Goal: Task Accomplishment & Management: Manage account settings

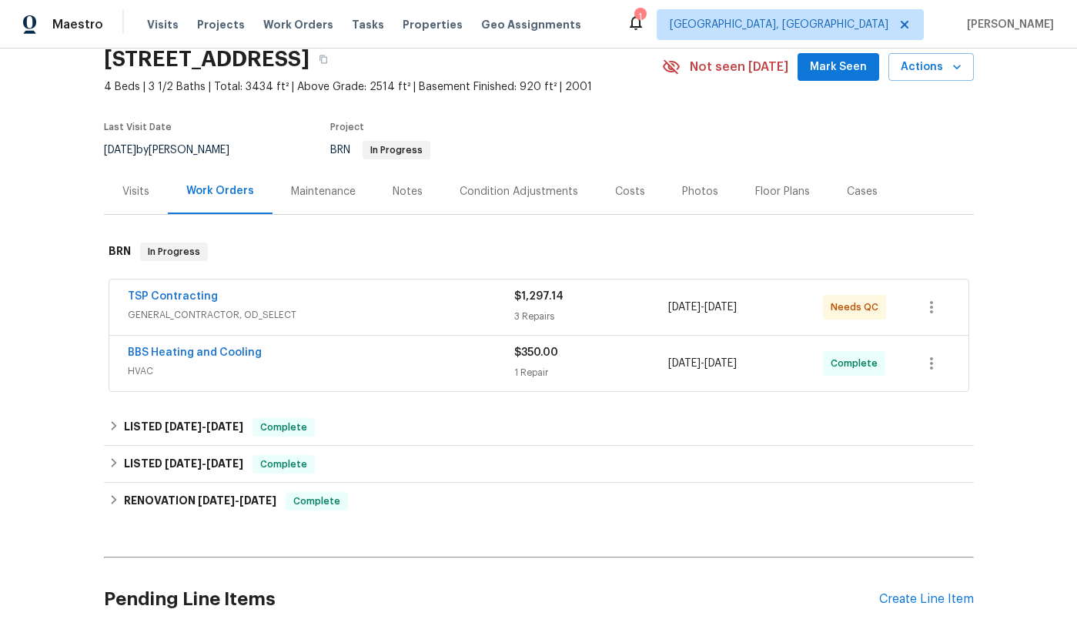
scroll to position [71, 0]
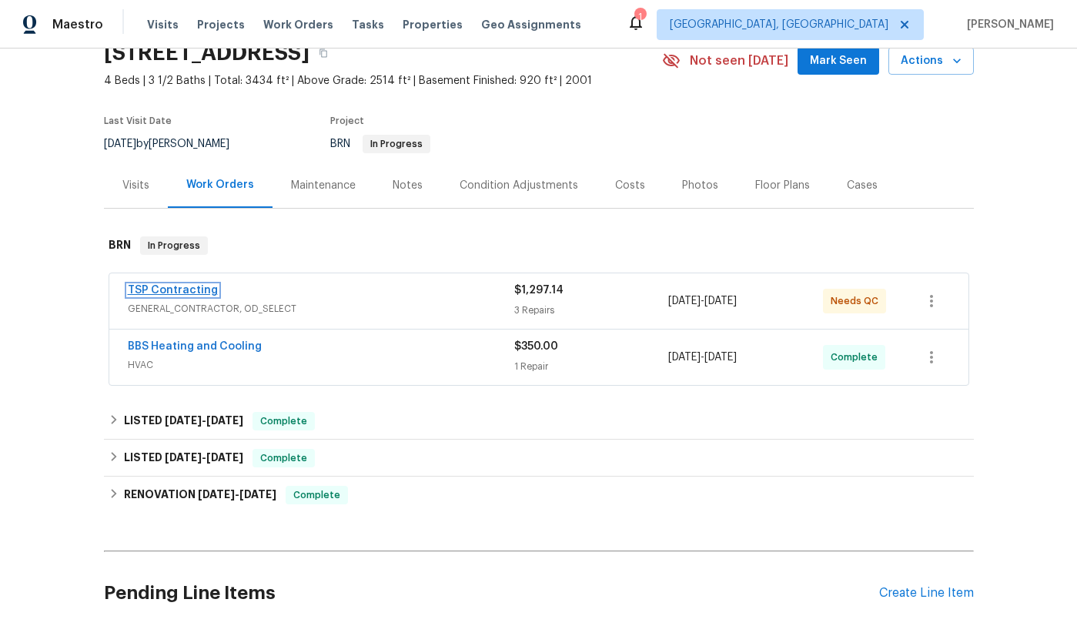
click at [164, 291] on link "TSP Contracting" at bounding box center [173, 290] width 90 height 11
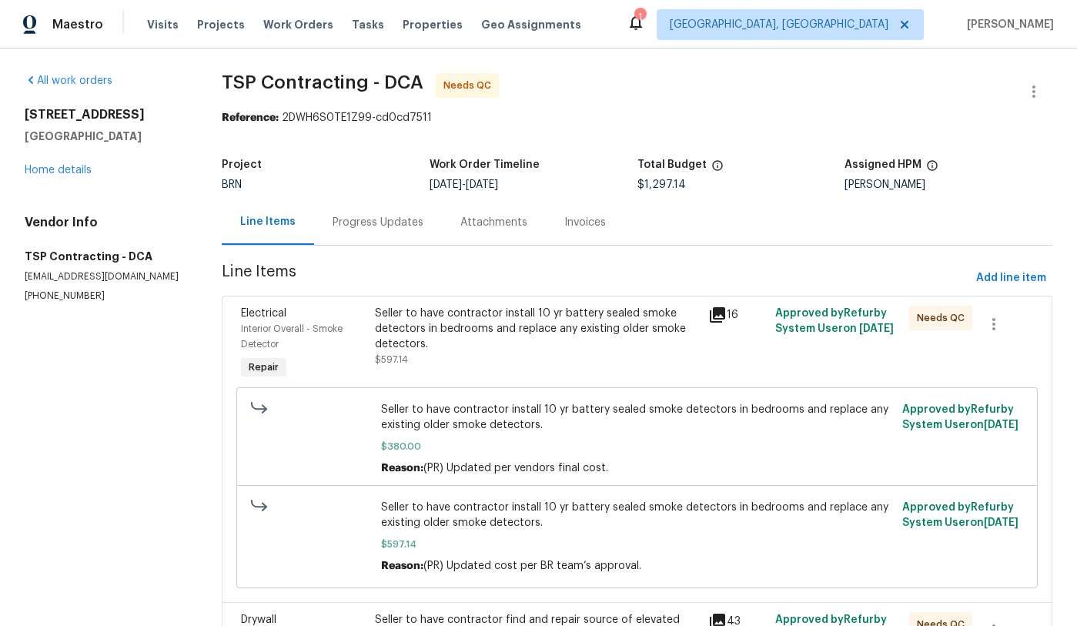
click at [722, 317] on icon at bounding box center [717, 315] width 18 height 18
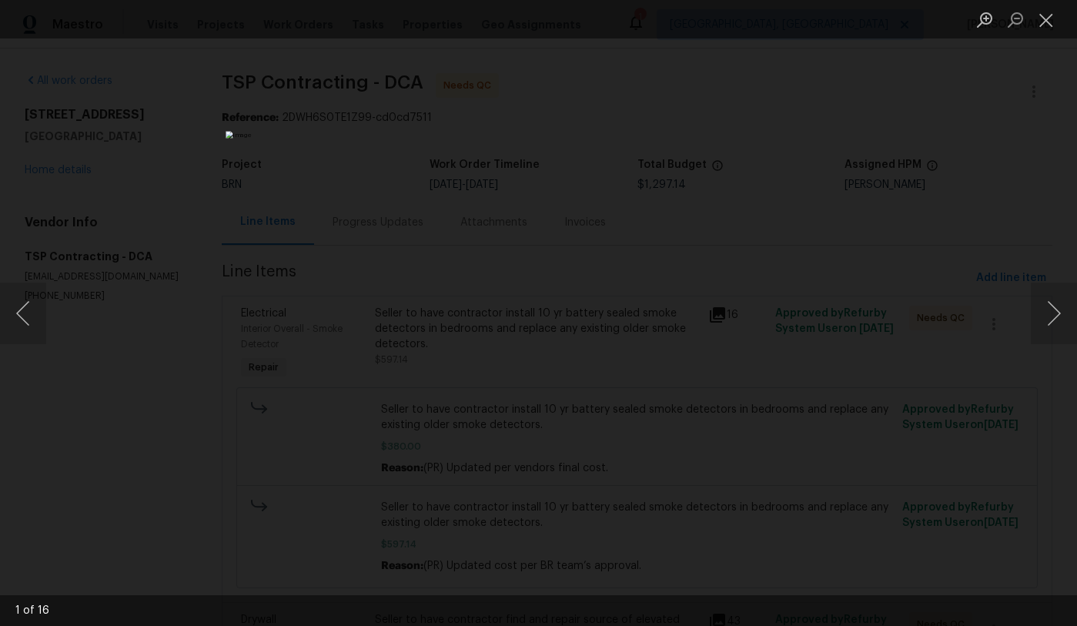
click at [150, 352] on div "Lightbox" at bounding box center [538, 313] width 1077 height 626
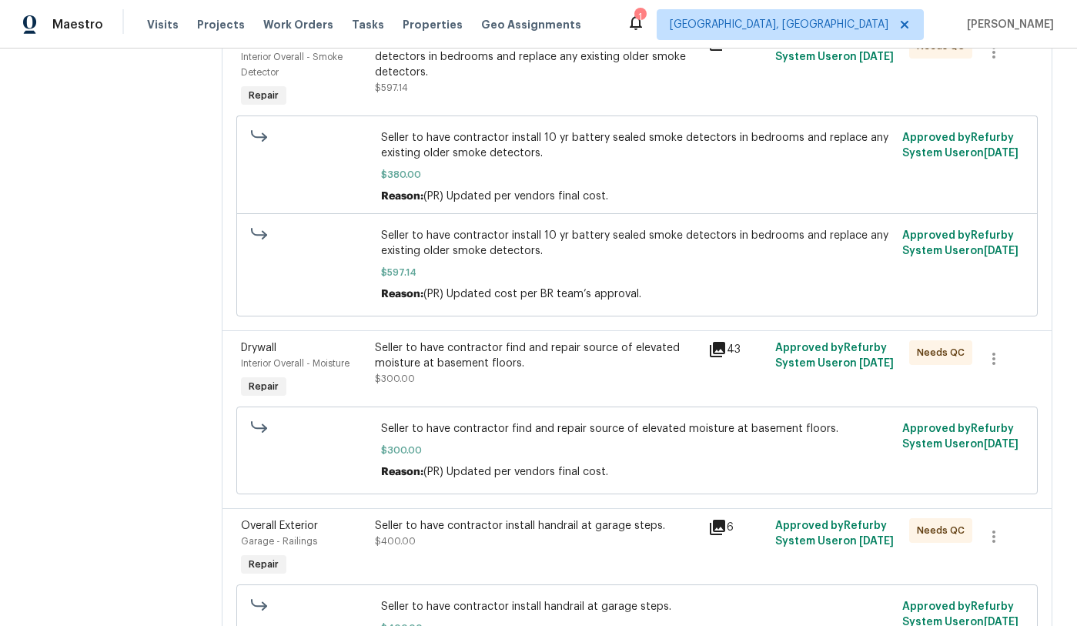
scroll to position [274, 0]
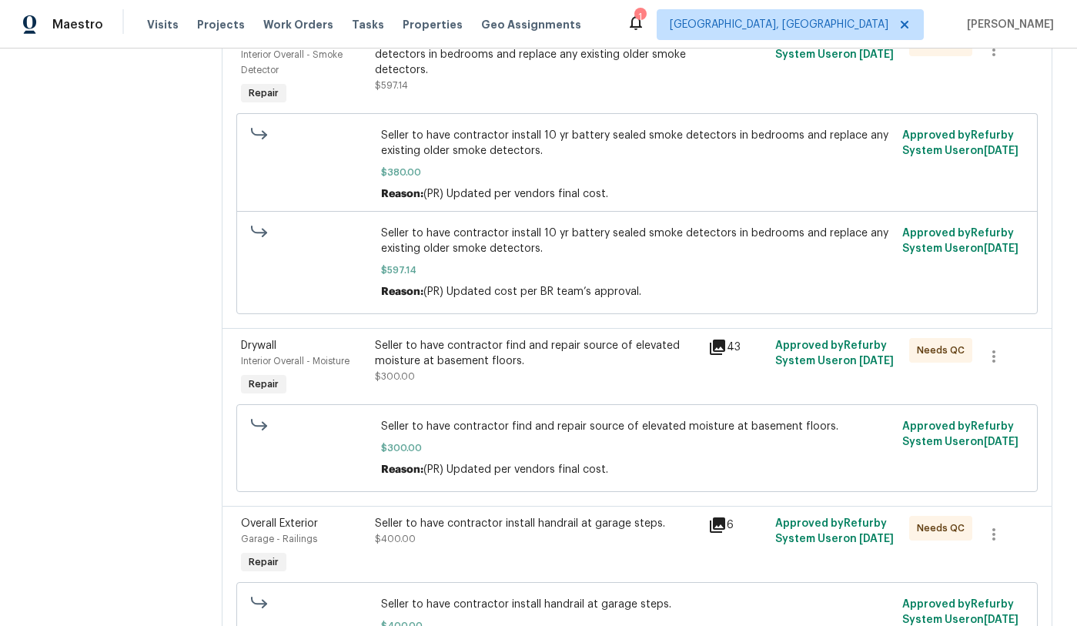
click at [720, 353] on icon at bounding box center [717, 347] width 15 height 15
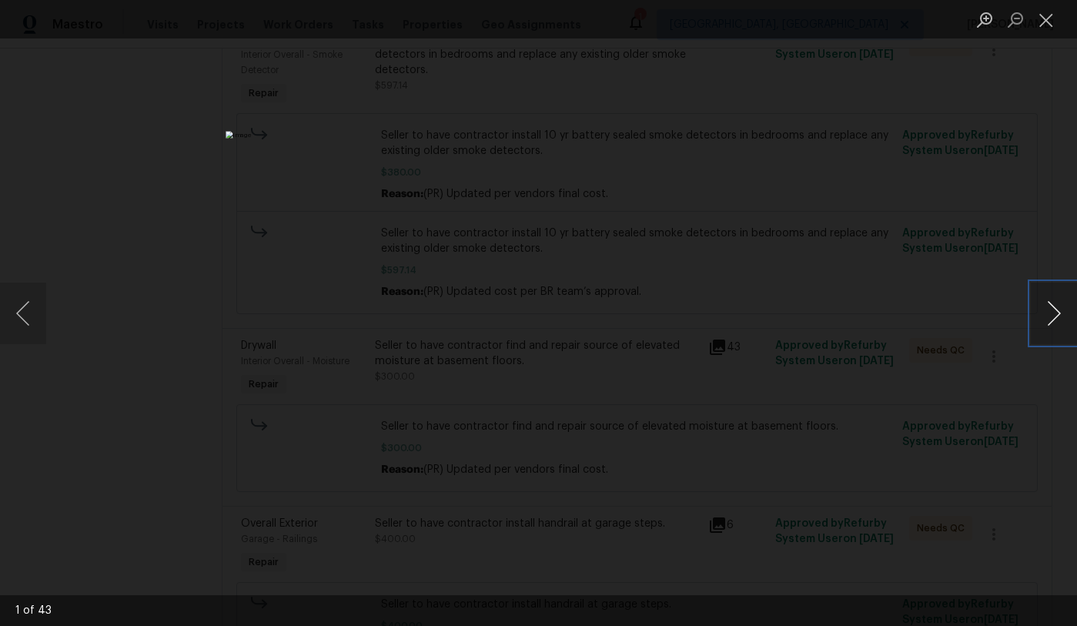
click at [1057, 313] on button "Next image" at bounding box center [1054, 314] width 46 height 62
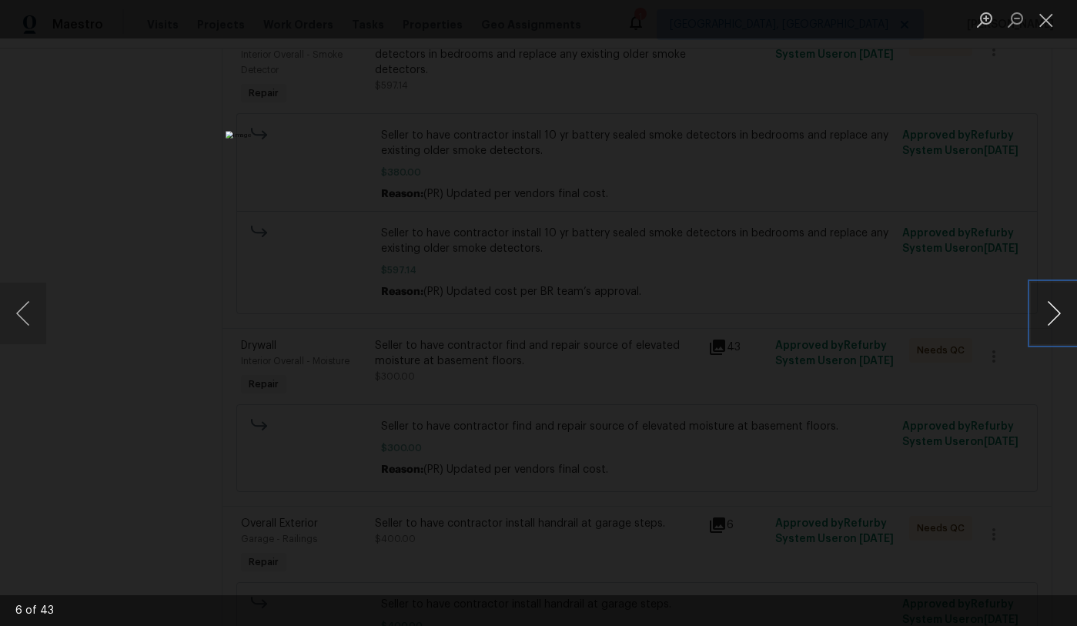
click at [1057, 313] on button "Next image" at bounding box center [1054, 314] width 46 height 62
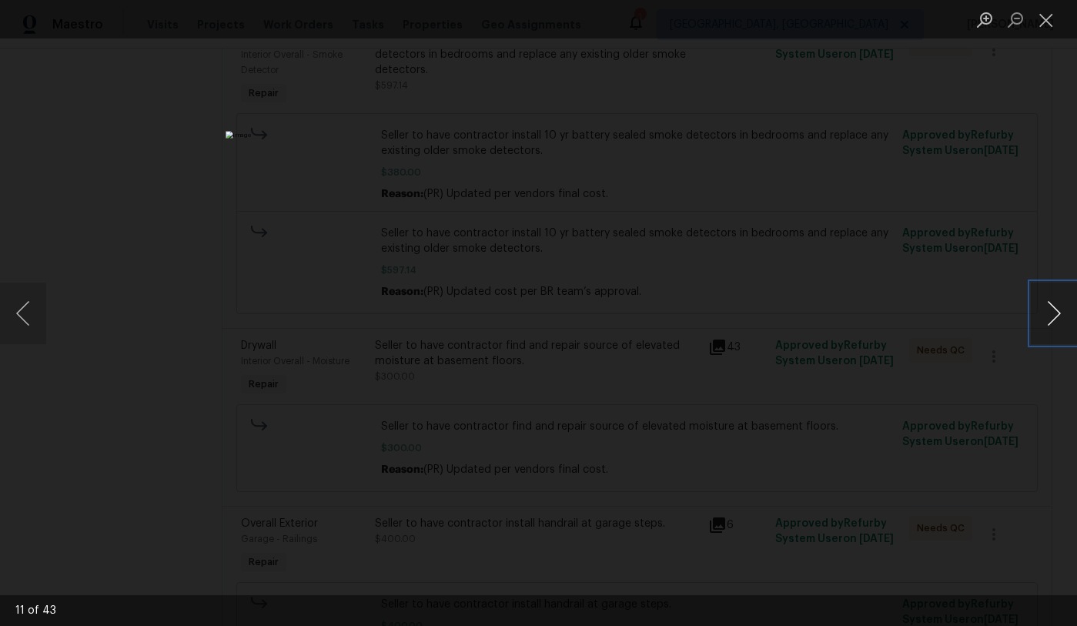
click at [1057, 313] on button "Next image" at bounding box center [1054, 314] width 46 height 62
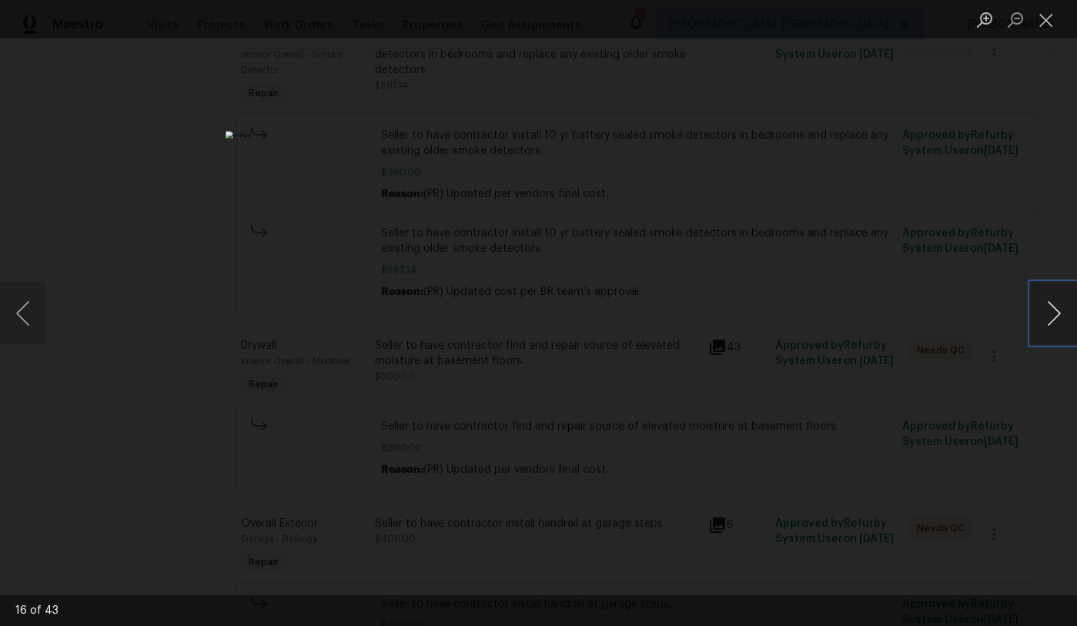
click at [1057, 313] on button "Next image" at bounding box center [1054, 314] width 46 height 62
click at [12, 316] on button "Previous image" at bounding box center [23, 314] width 46 height 62
click at [1053, 325] on button "Next image" at bounding box center [1054, 314] width 46 height 62
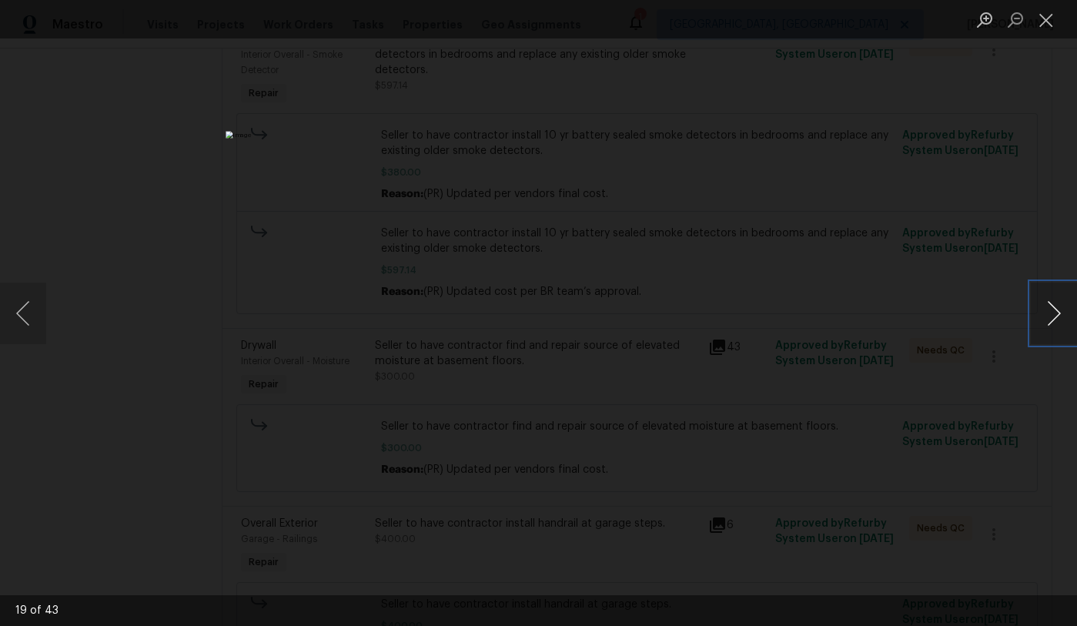
click at [1053, 325] on button "Next image" at bounding box center [1054, 314] width 46 height 62
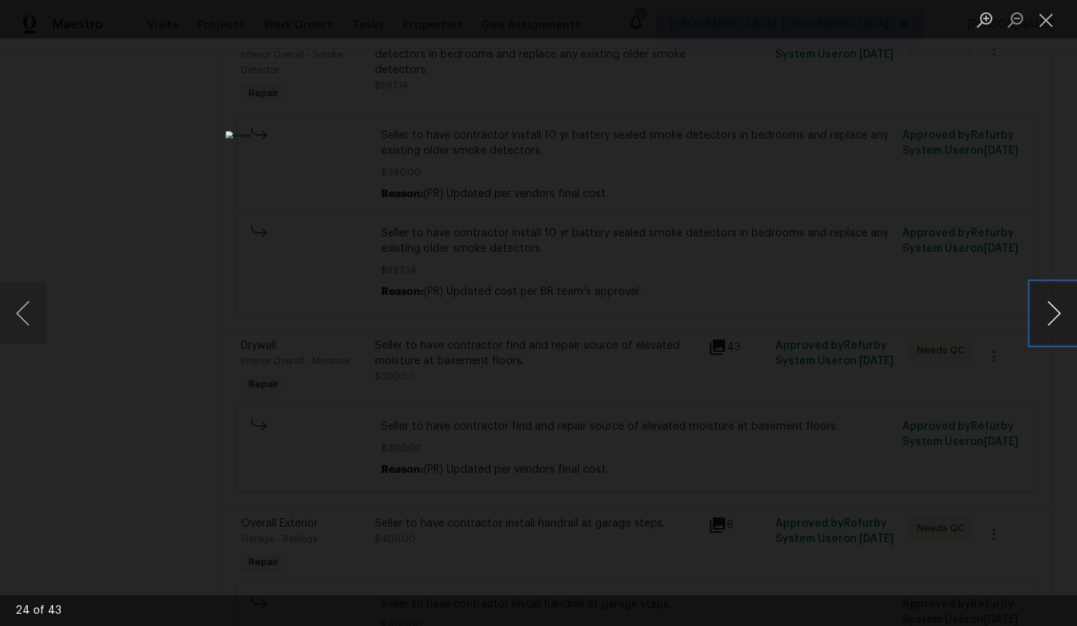
click at [1053, 325] on button "Next image" at bounding box center [1054, 314] width 46 height 62
click at [1053, 9] on button "Close lightbox" at bounding box center [1046, 19] width 31 height 27
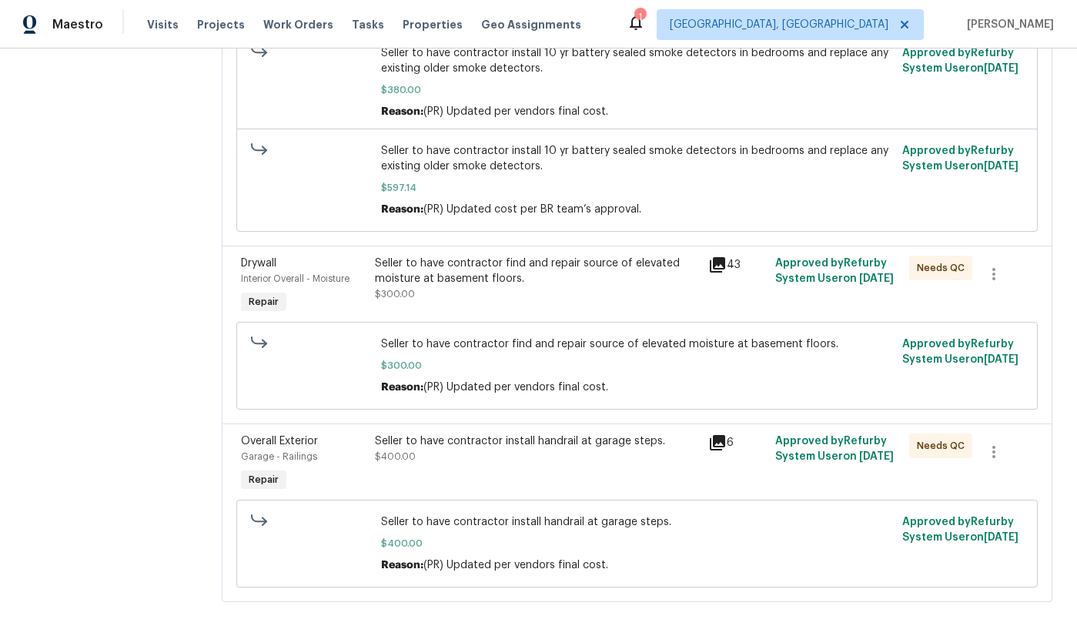
scroll to position [380, 0]
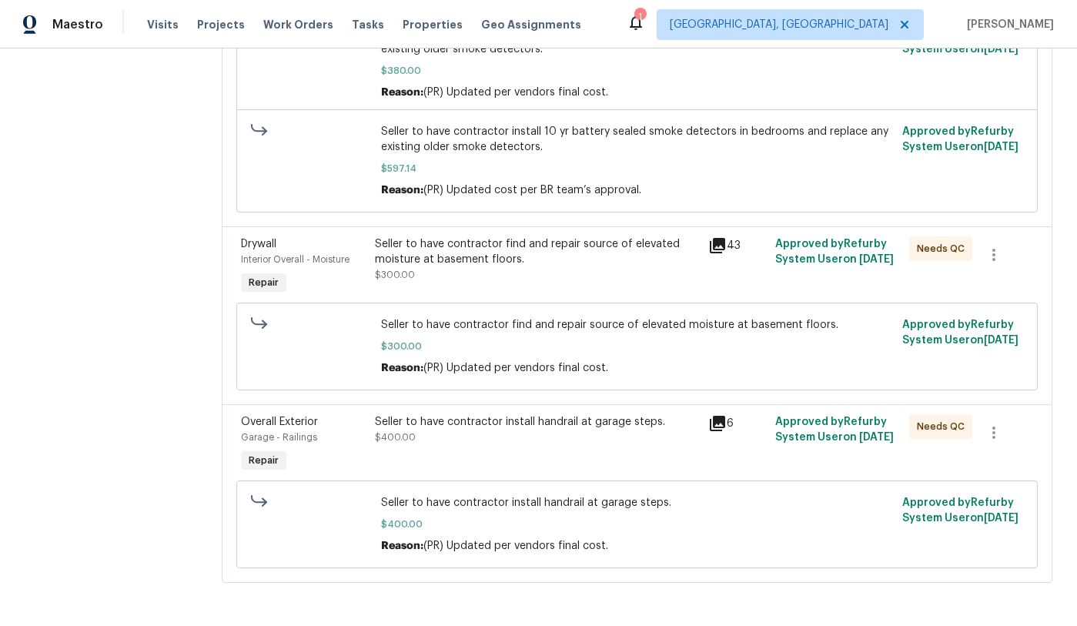
click at [717, 422] on icon at bounding box center [717, 423] width 15 height 15
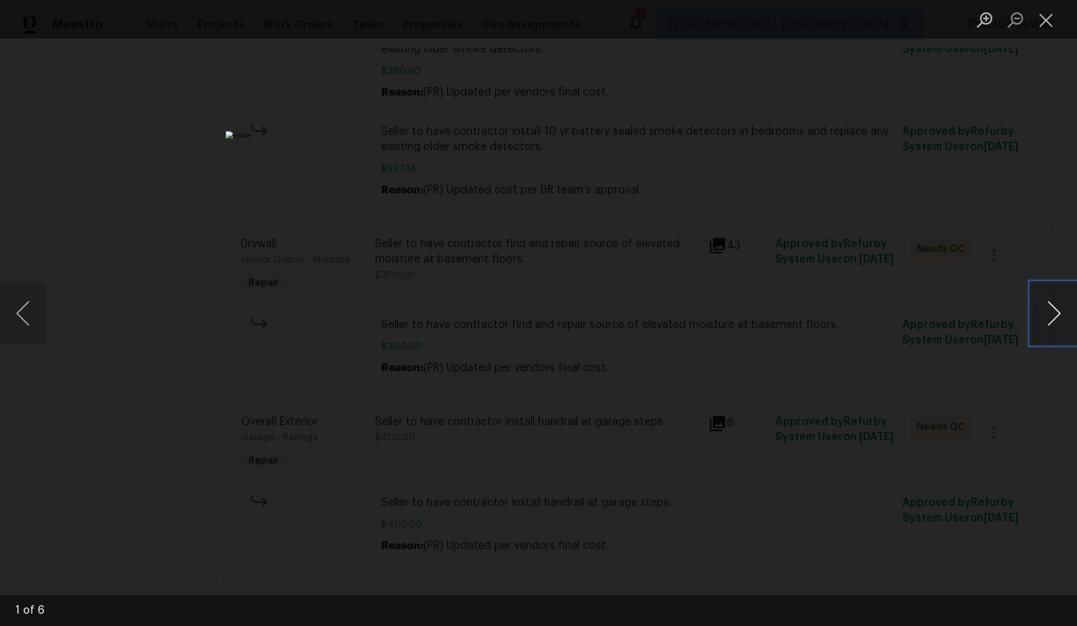
click at [1059, 314] on button "Next image" at bounding box center [1054, 314] width 46 height 62
click at [1055, 22] on button "Close lightbox" at bounding box center [1046, 19] width 31 height 27
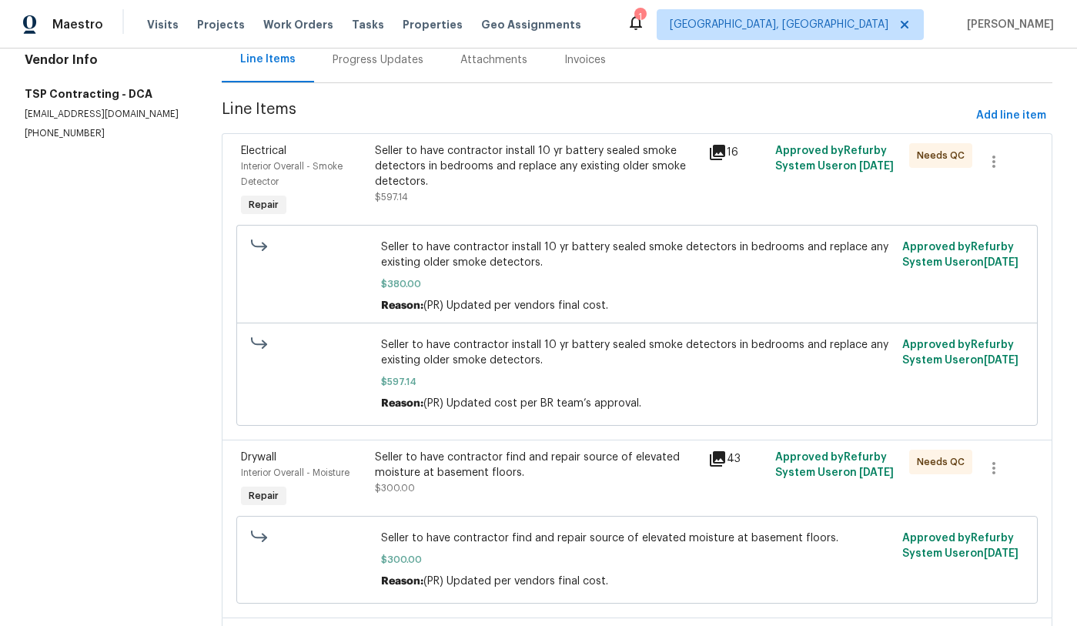
scroll to position [0, 0]
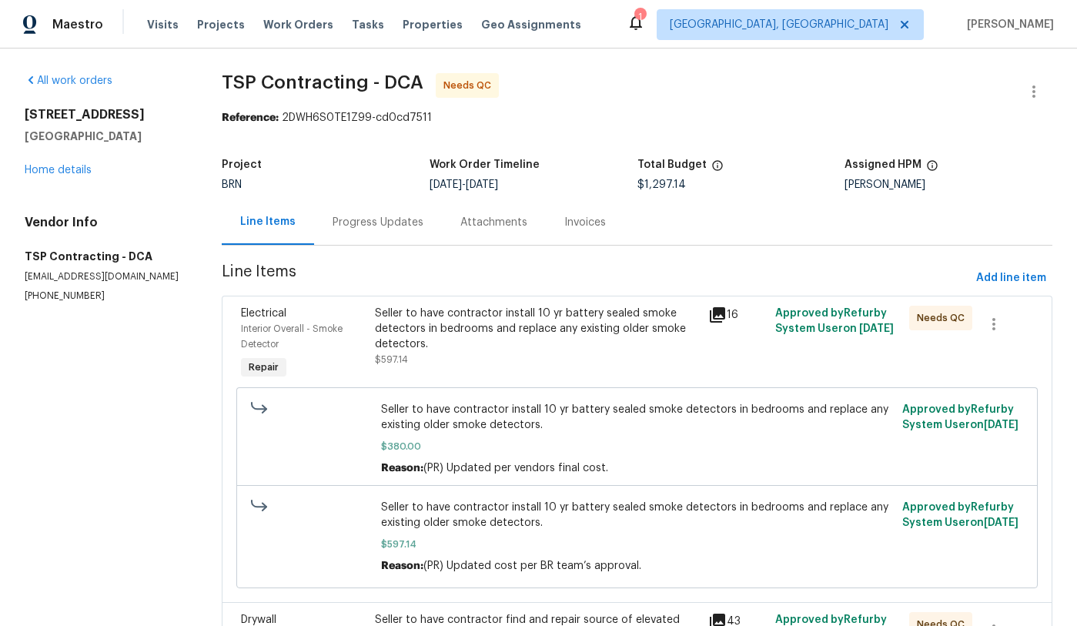
click at [345, 224] on div "Progress Updates" at bounding box center [378, 222] width 91 height 15
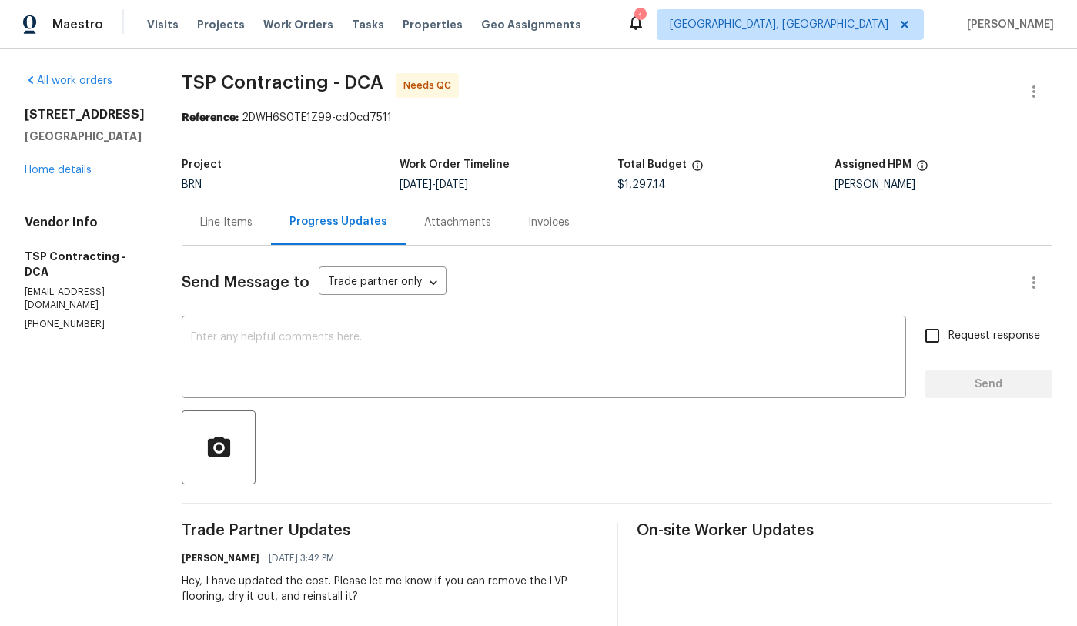
scroll to position [5, 0]
click at [64, 176] on link "Home details" at bounding box center [58, 170] width 67 height 11
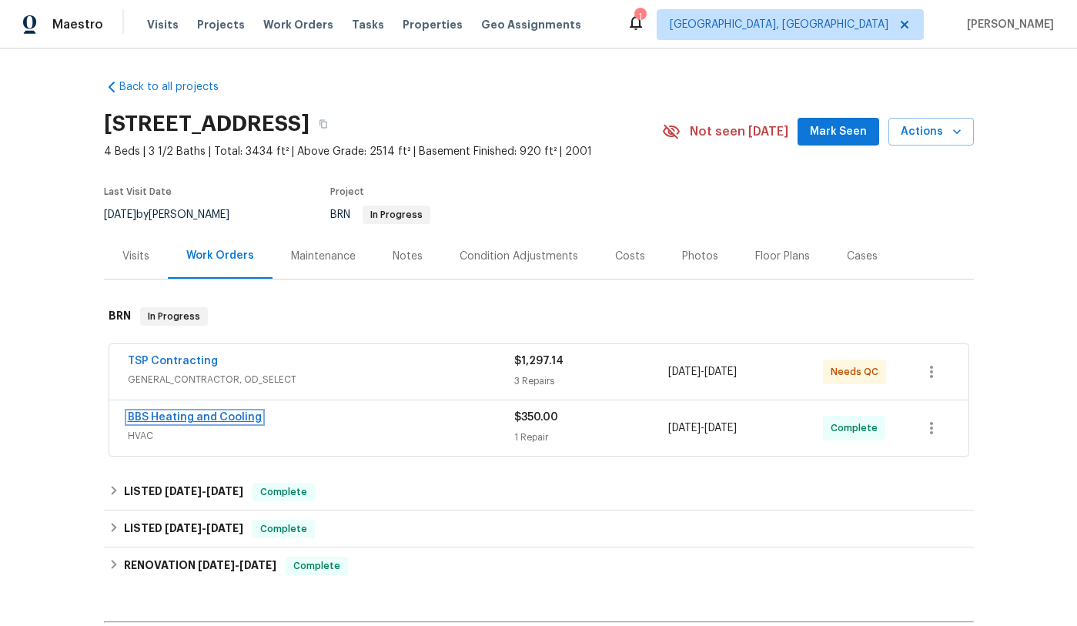
click at [206, 417] on link "BBS Heating and Cooling" at bounding box center [195, 417] width 134 height 11
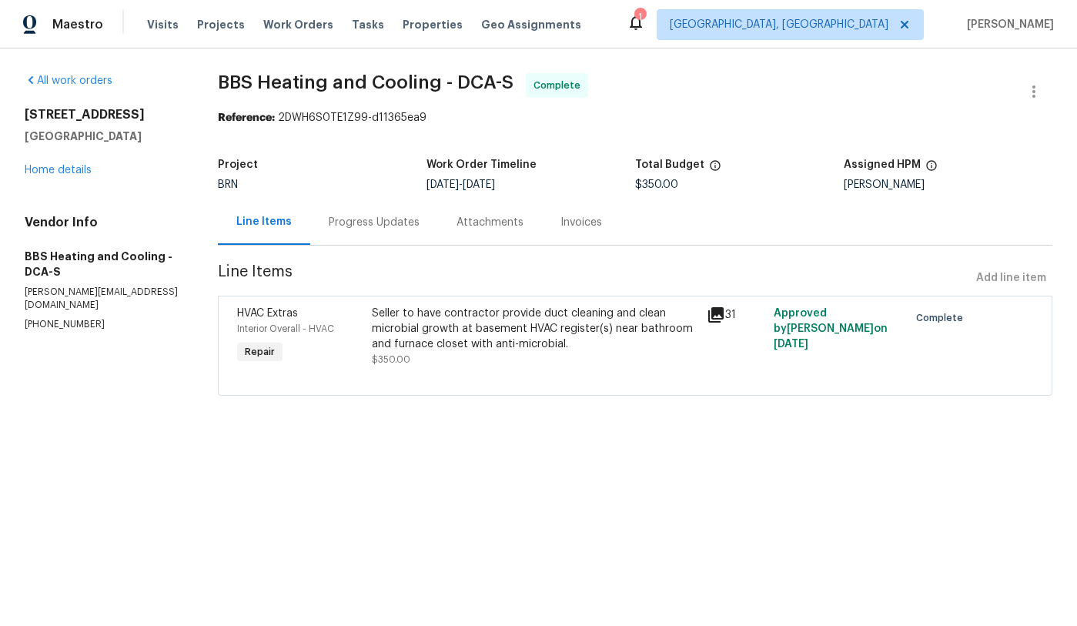
click at [369, 225] on div "Progress Updates" at bounding box center [374, 222] width 91 height 15
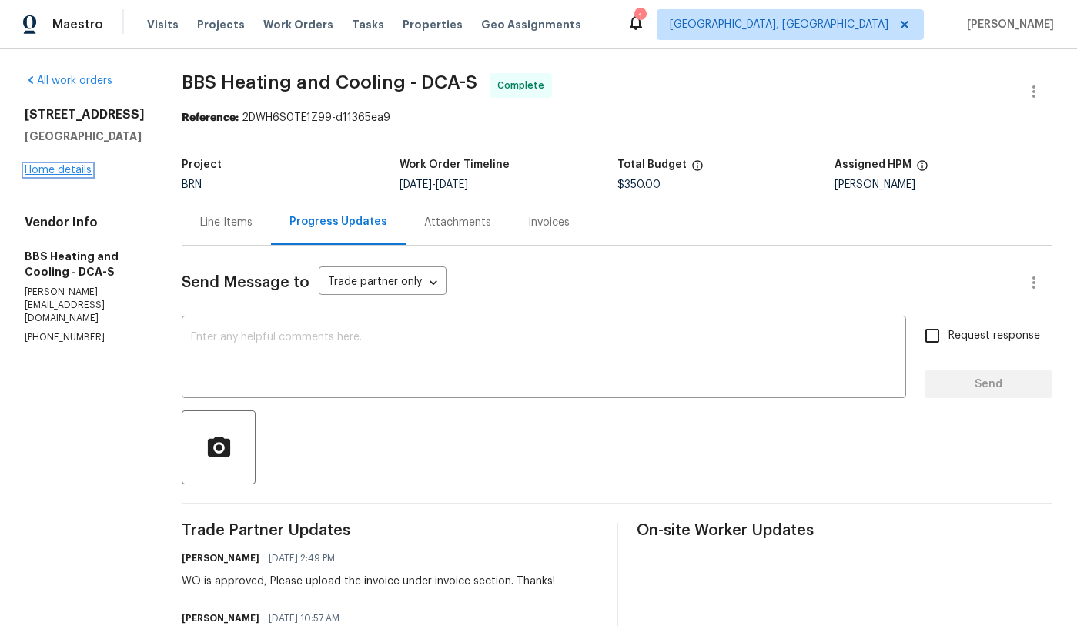
click at [80, 174] on link "Home details" at bounding box center [58, 170] width 67 height 11
